Goal: Navigation & Orientation: Find specific page/section

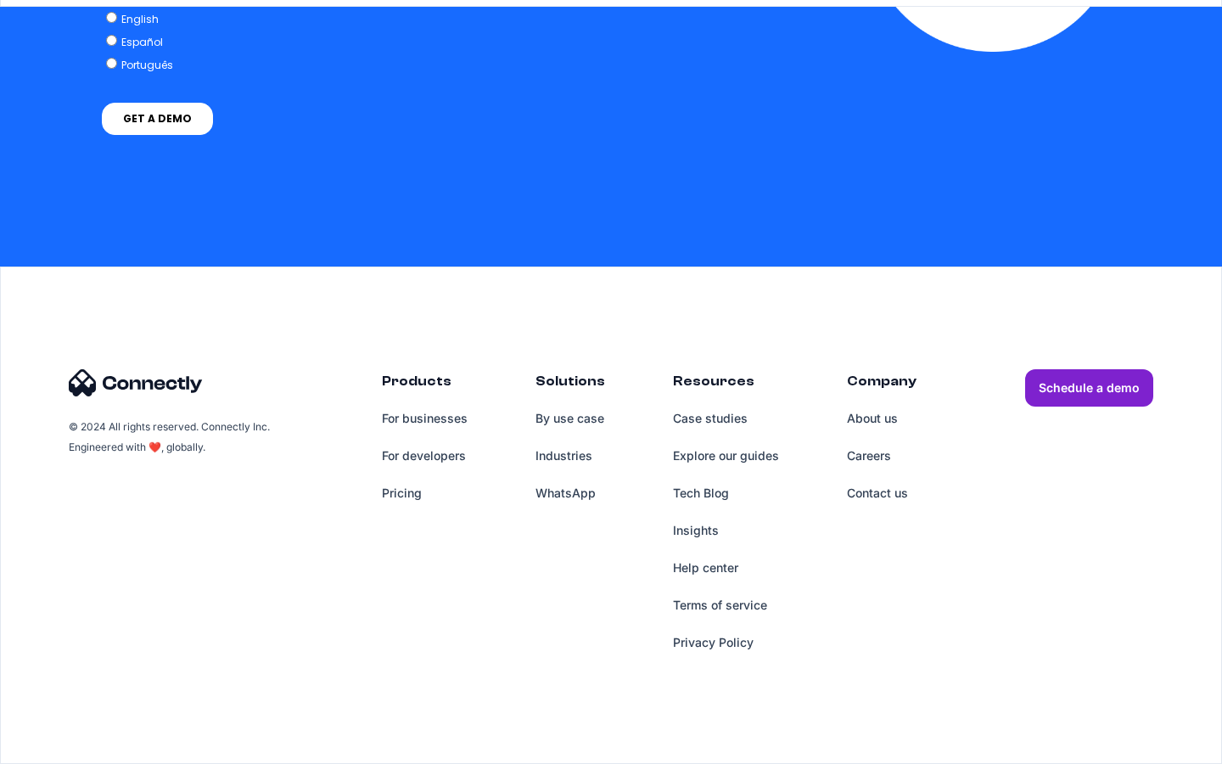
scroll to position [4323, 0]
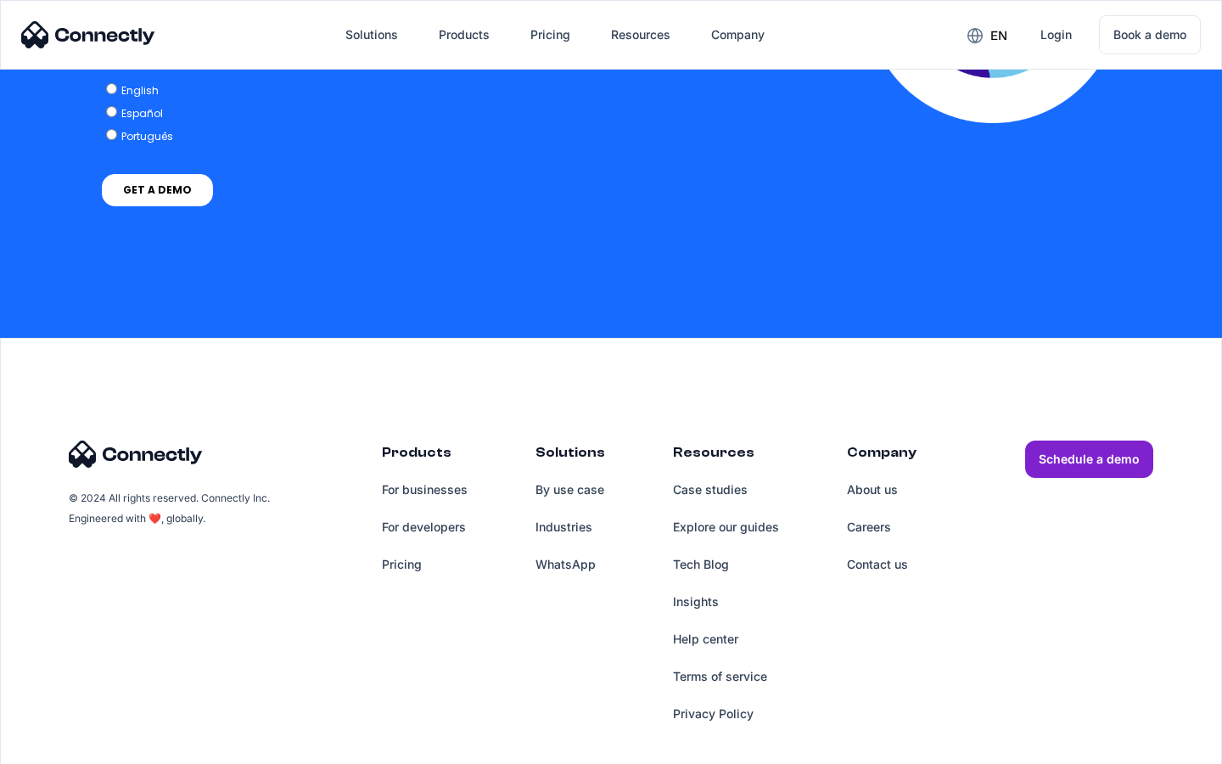
scroll to position [3469, 0]
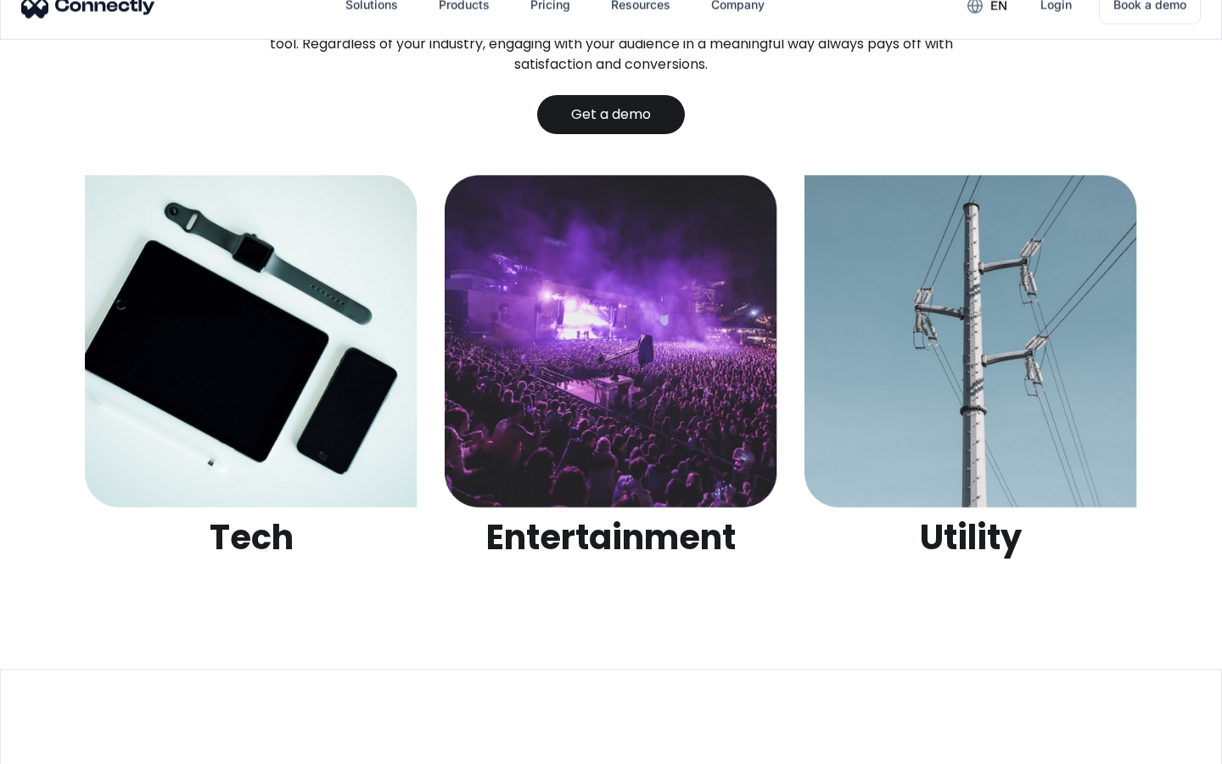
scroll to position [5356, 0]
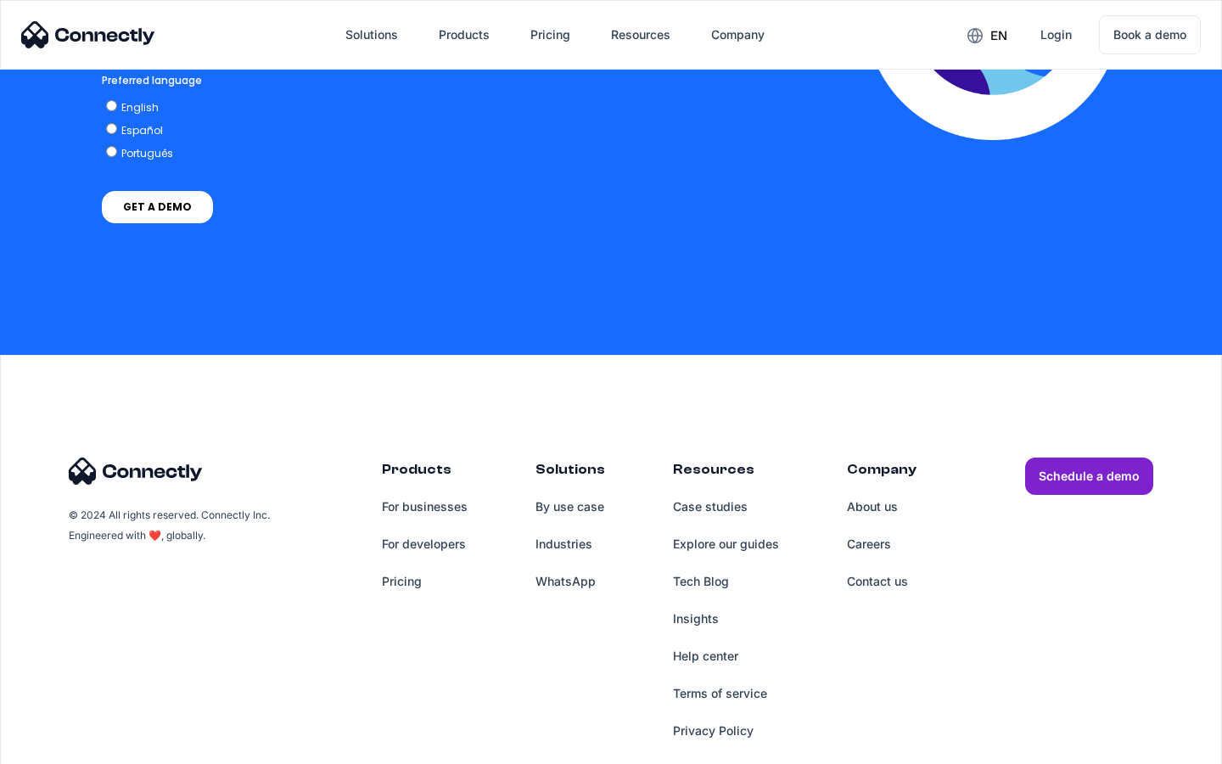
scroll to position [3746, 0]
